Goal: Task Accomplishment & Management: Complete application form

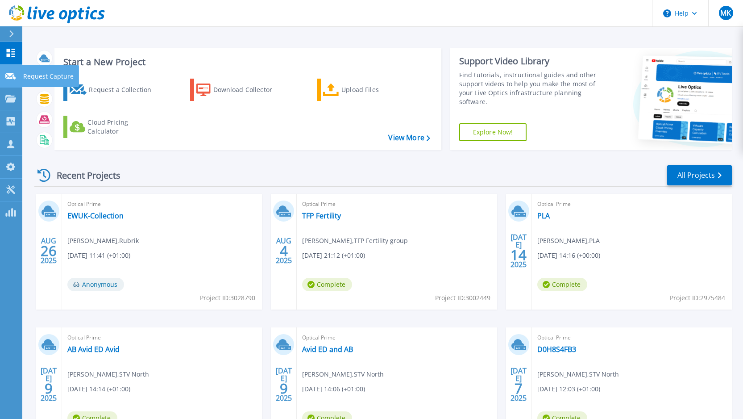
click at [34, 79] on p "Request Capture" at bounding box center [48, 76] width 50 height 23
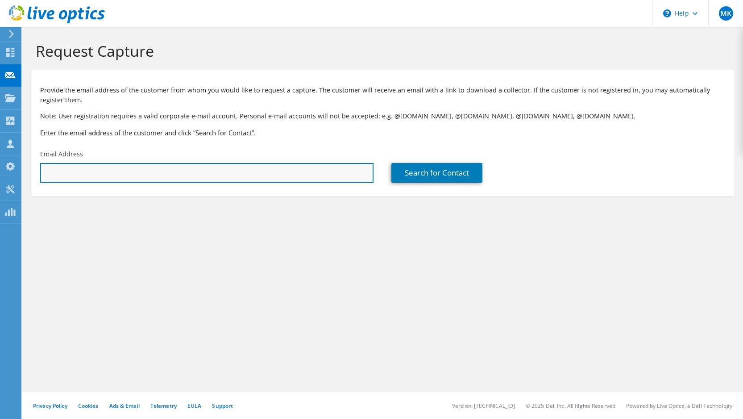
click at [236, 172] on input "text" at bounding box center [206, 173] width 333 height 20
paste input "[PERSON_NAME][EMAIL_ADDRESS][PERSON_NAME][DOMAIN_NAME]"
type input "[PERSON_NAME][EMAIL_ADDRESS][PERSON_NAME][DOMAIN_NAME]"
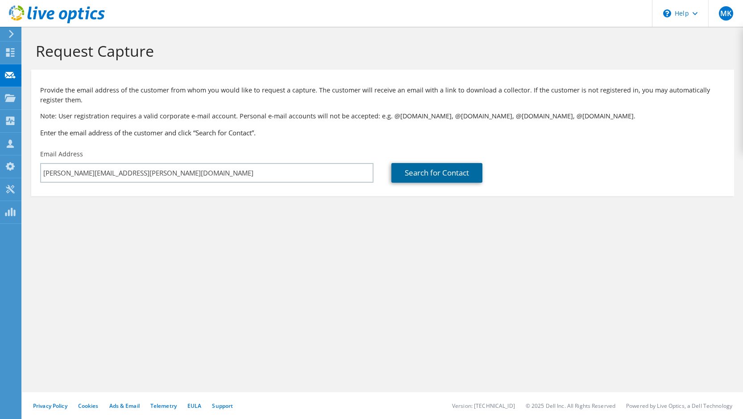
click at [435, 176] on link "Search for Contact" at bounding box center [437, 173] width 91 height 20
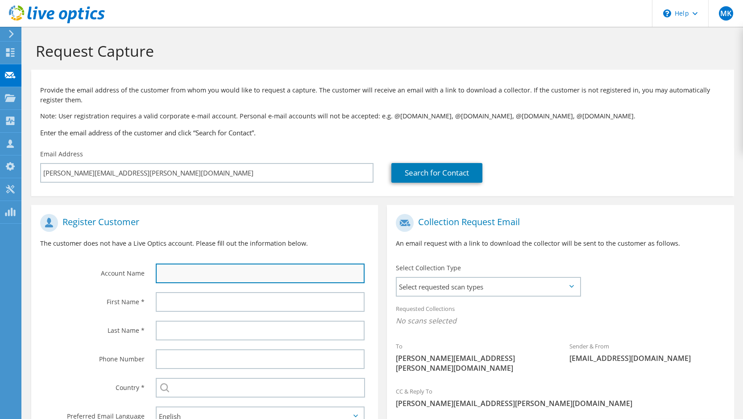
click at [186, 276] on input "text" at bounding box center [260, 273] width 209 height 20
click at [186, 274] on input "text" at bounding box center [260, 273] width 209 height 20
click at [186, 272] on input "text" at bounding box center [260, 273] width 209 height 20
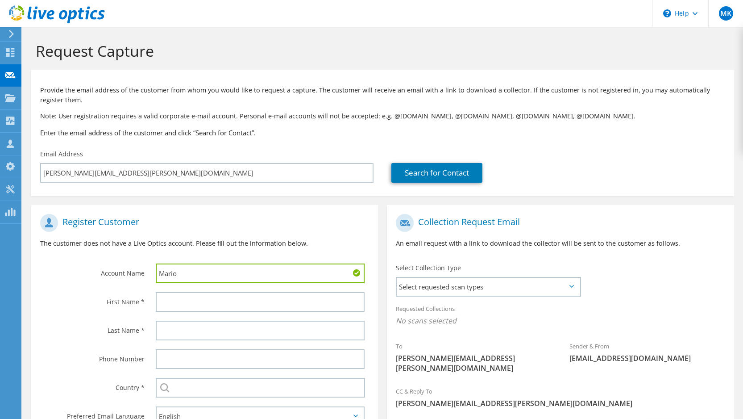
drag, startPoint x: 183, startPoint y: 271, endPoint x: 129, endPoint y: 266, distance: 53.9
click at [129, 266] on div "Account Name [PERSON_NAME]" at bounding box center [204, 248] width 347 height 78
type input "ARK"
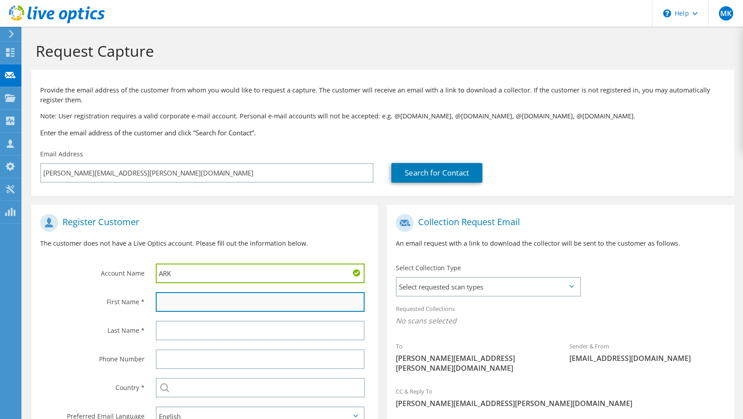
click at [165, 305] on input "text" at bounding box center [260, 302] width 209 height 20
type input "Mario"
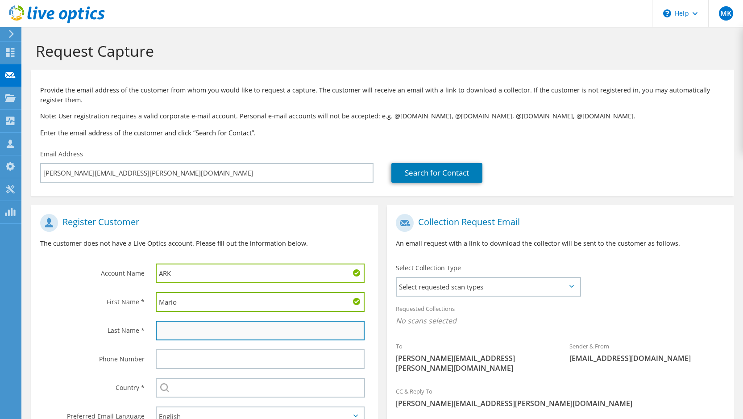
click at [174, 333] on input "text" at bounding box center [260, 331] width 209 height 20
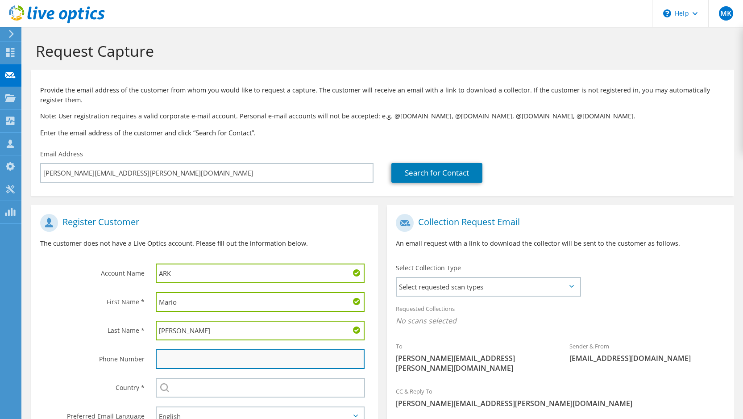
click at [174, 353] on input "text" at bounding box center [260, 359] width 209 height 20
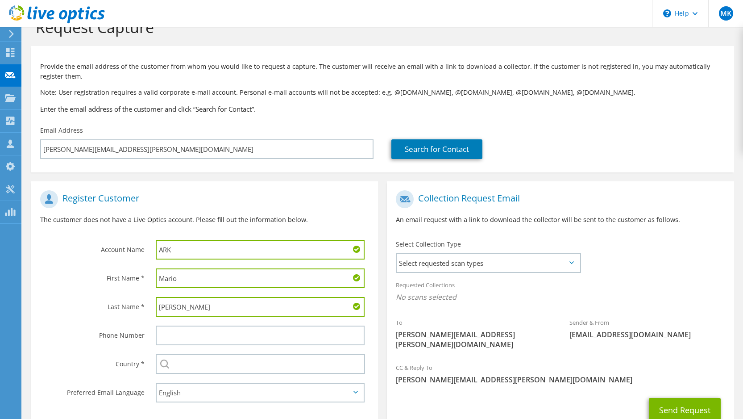
click at [197, 304] on input "[PERSON_NAME]" at bounding box center [260, 307] width 209 height 20
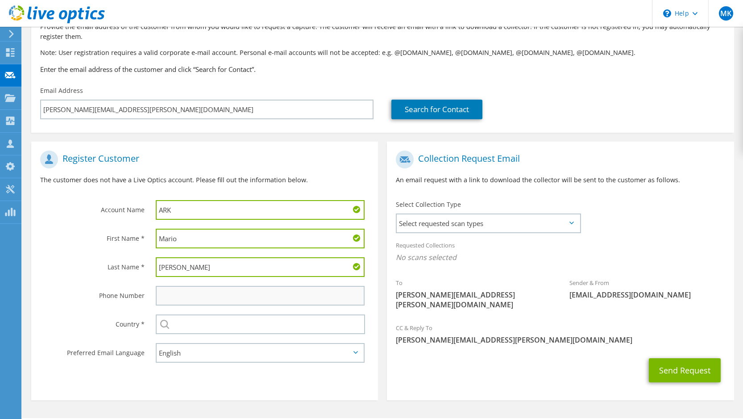
scroll to position [79, 0]
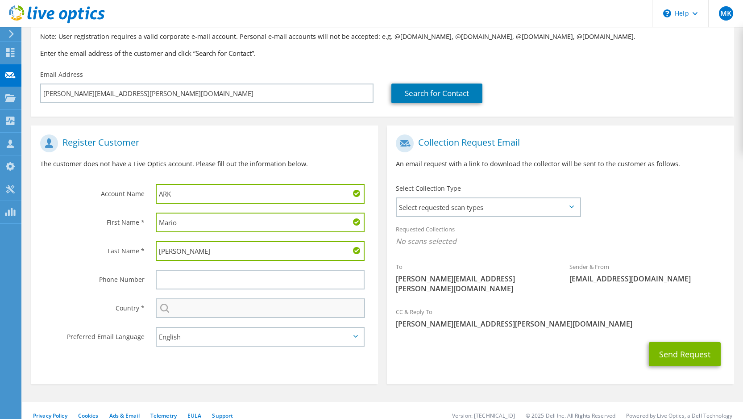
type input "[PERSON_NAME]"
click at [195, 309] on input "text" at bounding box center [260, 308] width 209 height 20
type input "[GEOGRAPHIC_DATA]"
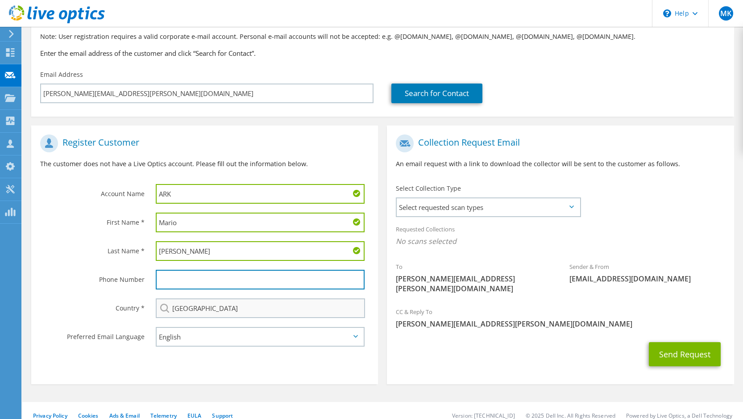
type input "07475626878"
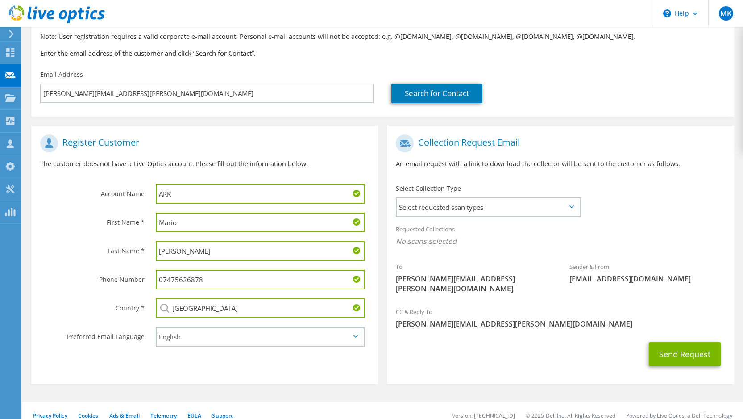
drag, startPoint x: 195, startPoint y: 279, endPoint x: 146, endPoint y: 275, distance: 49.2
click at [146, 275] on div "Phone Number 07475626878" at bounding box center [204, 279] width 347 height 29
click at [188, 339] on select "English Deutsch Español Français Italiano Polski Português Русский 한국어 中文 日本語" at bounding box center [260, 337] width 209 height 20
click at [448, 210] on span "Select requested scan types" at bounding box center [488, 207] width 183 height 18
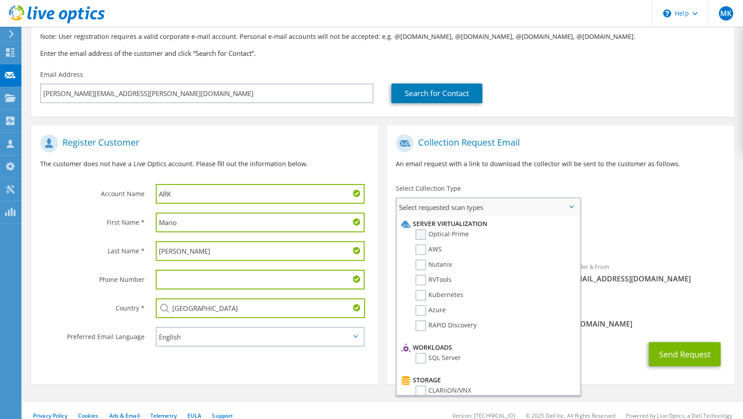
click at [424, 233] on label "Optical Prime" at bounding box center [443, 234] width 54 height 11
click at [0, 0] on input "Optical Prime" at bounding box center [0, 0] width 0 height 0
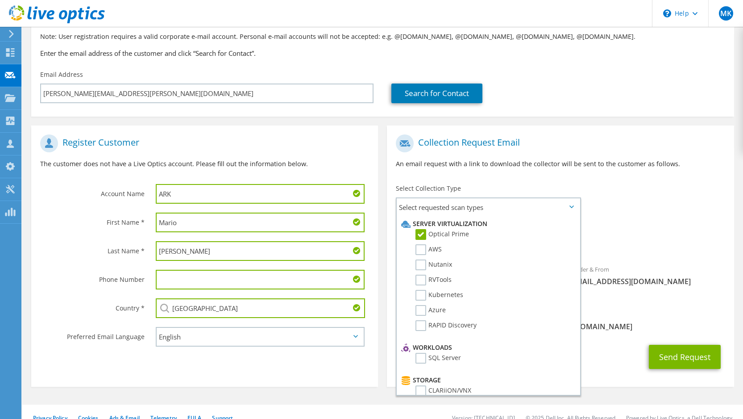
click at [694, 197] on div "To [PERSON_NAME][EMAIL_ADDRESS][PERSON_NAME][DOMAIN_NAME] Sender & From [EMAIL_…" at bounding box center [560, 217] width 347 height 175
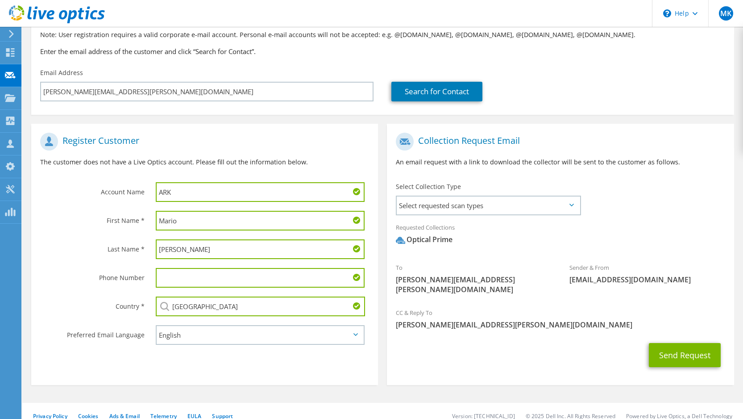
scroll to position [82, 0]
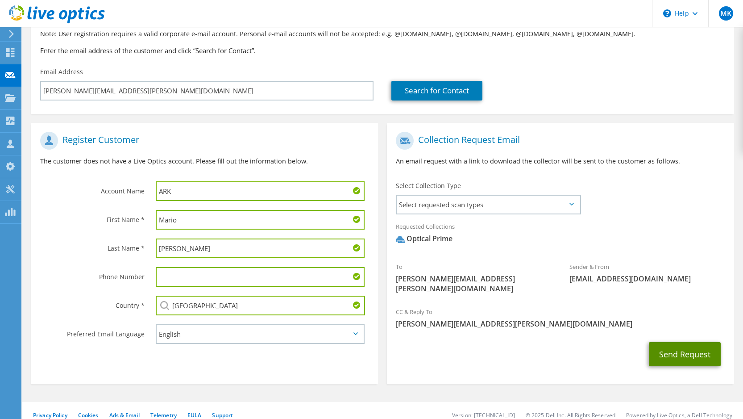
click at [679, 346] on button "Send Request" at bounding box center [685, 354] width 72 height 24
